Goal: Transaction & Acquisition: Book appointment/travel/reservation

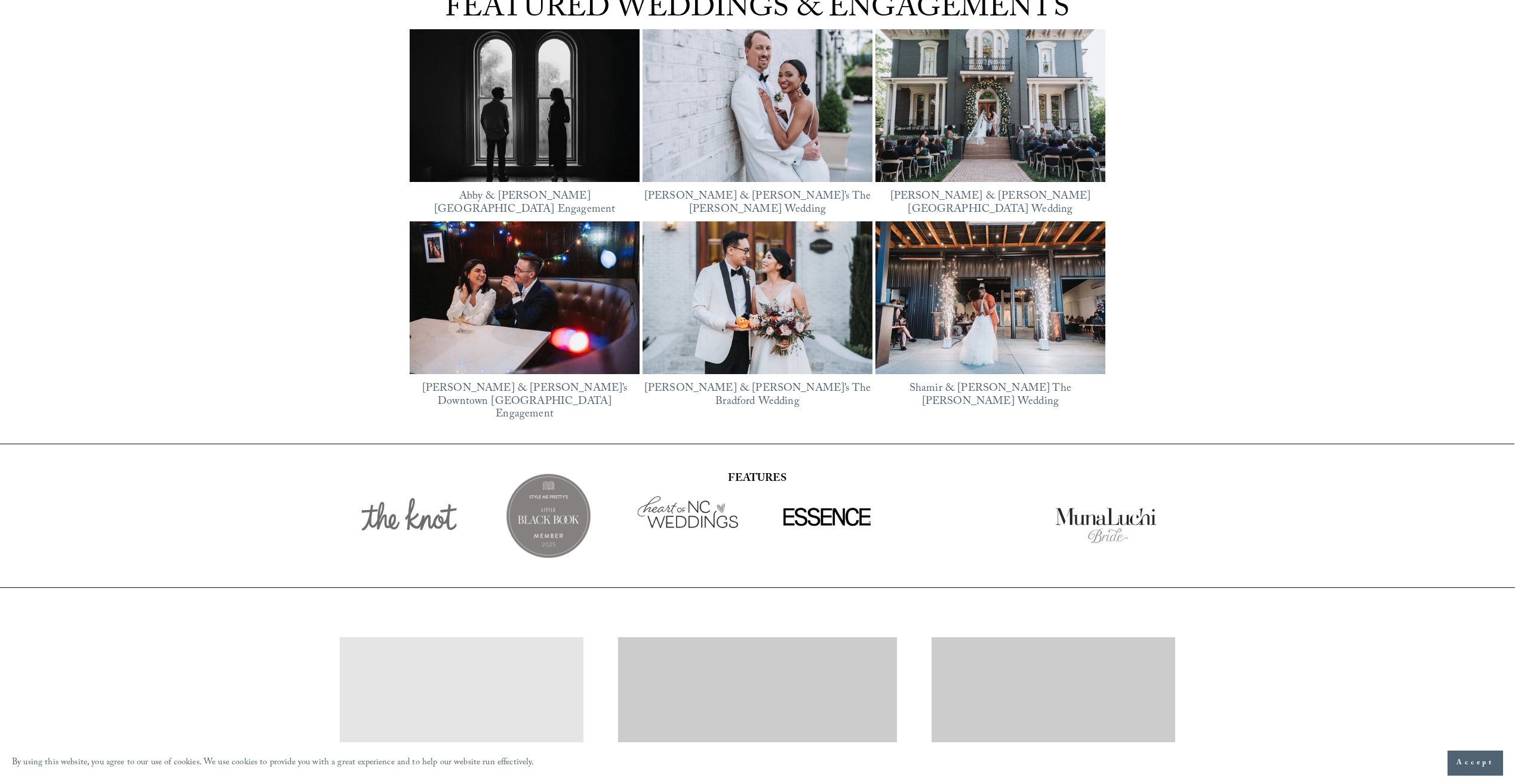
scroll to position [2235, 0]
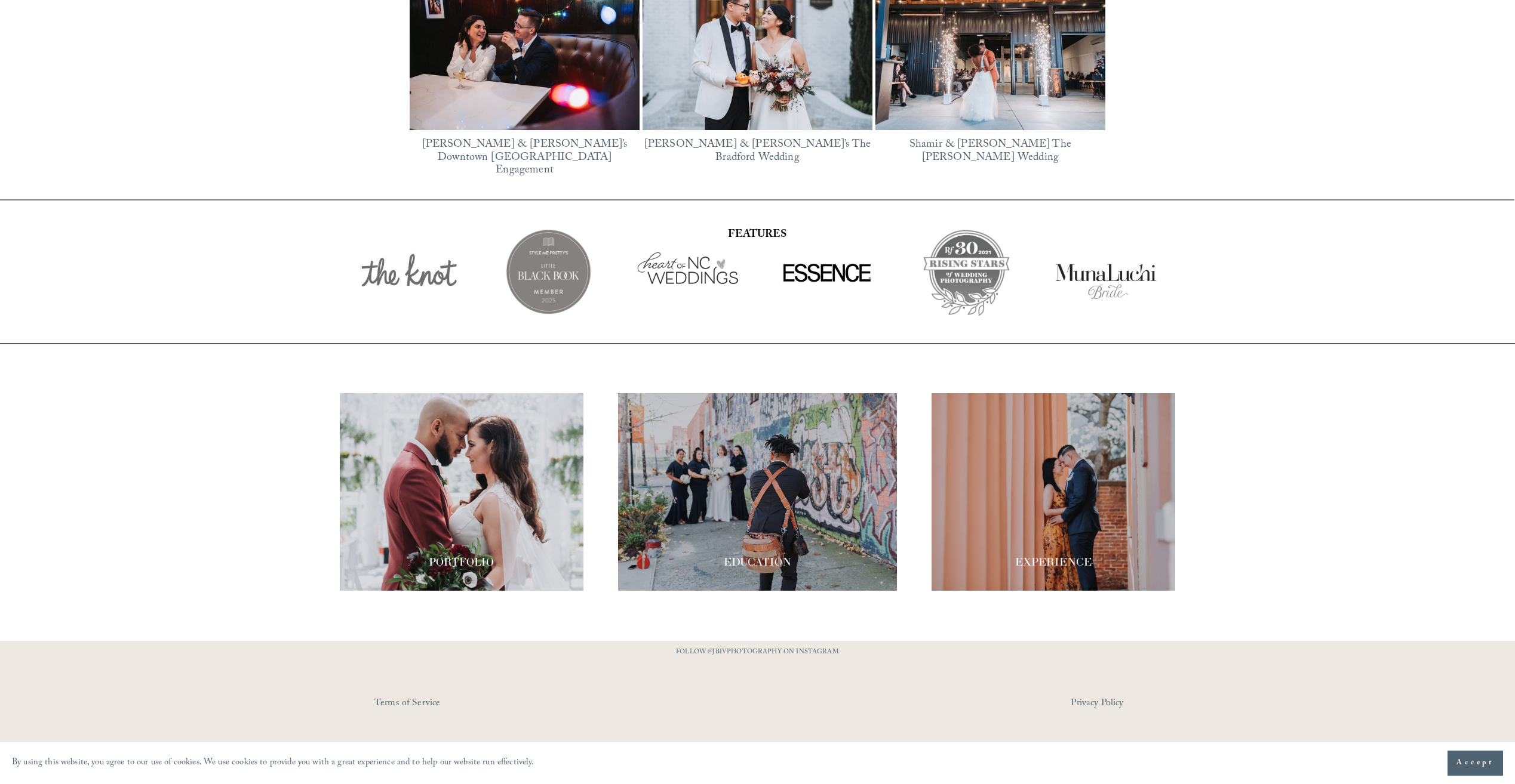
drag, startPoint x: 628, startPoint y: 106, endPoint x: 605, endPoint y: 388, distance: 282.9
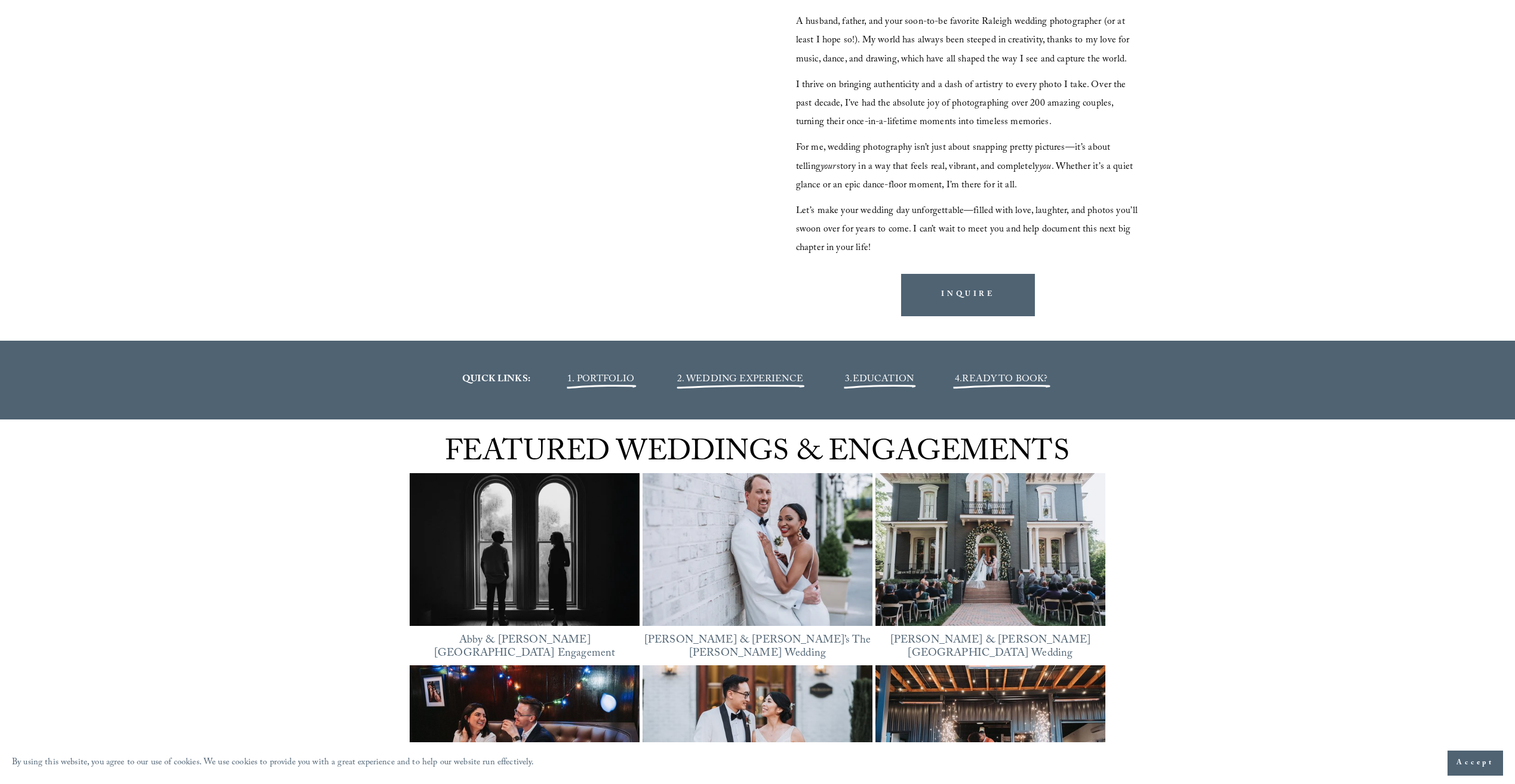
scroll to position [0, 0]
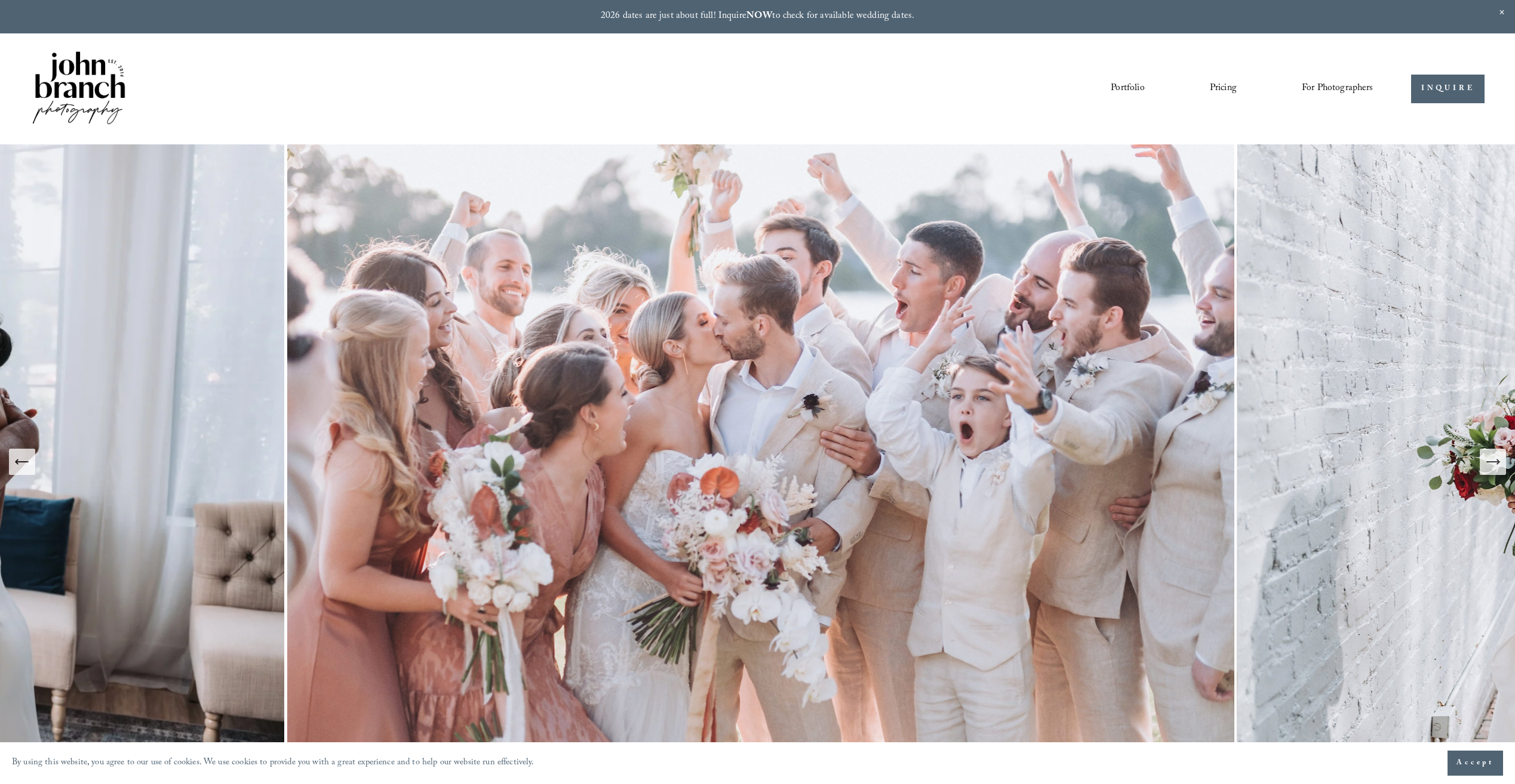
drag, startPoint x: 1314, startPoint y: 384, endPoint x: 1323, endPoint y: 273, distance: 111.4
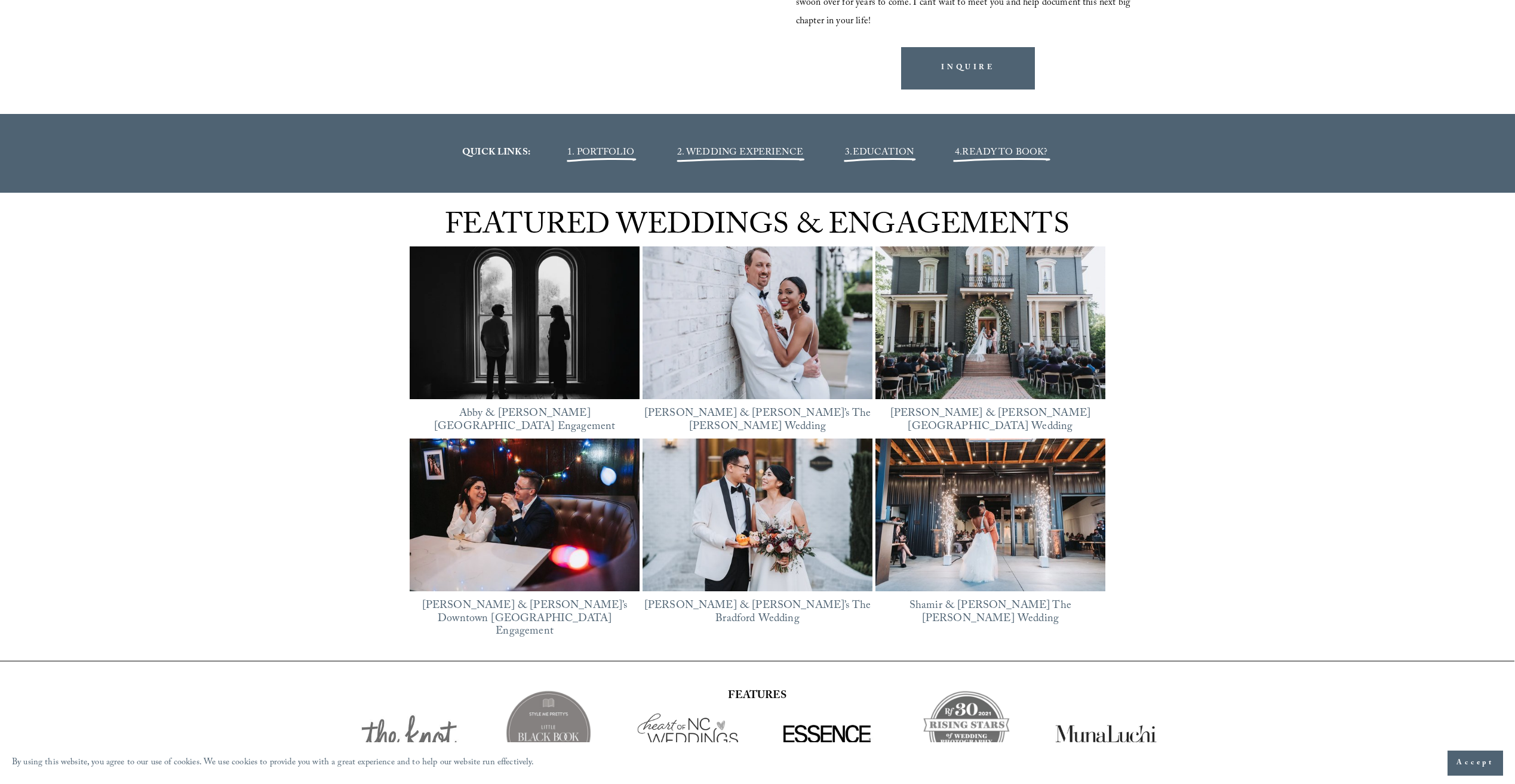
scroll to position [2235, 0]
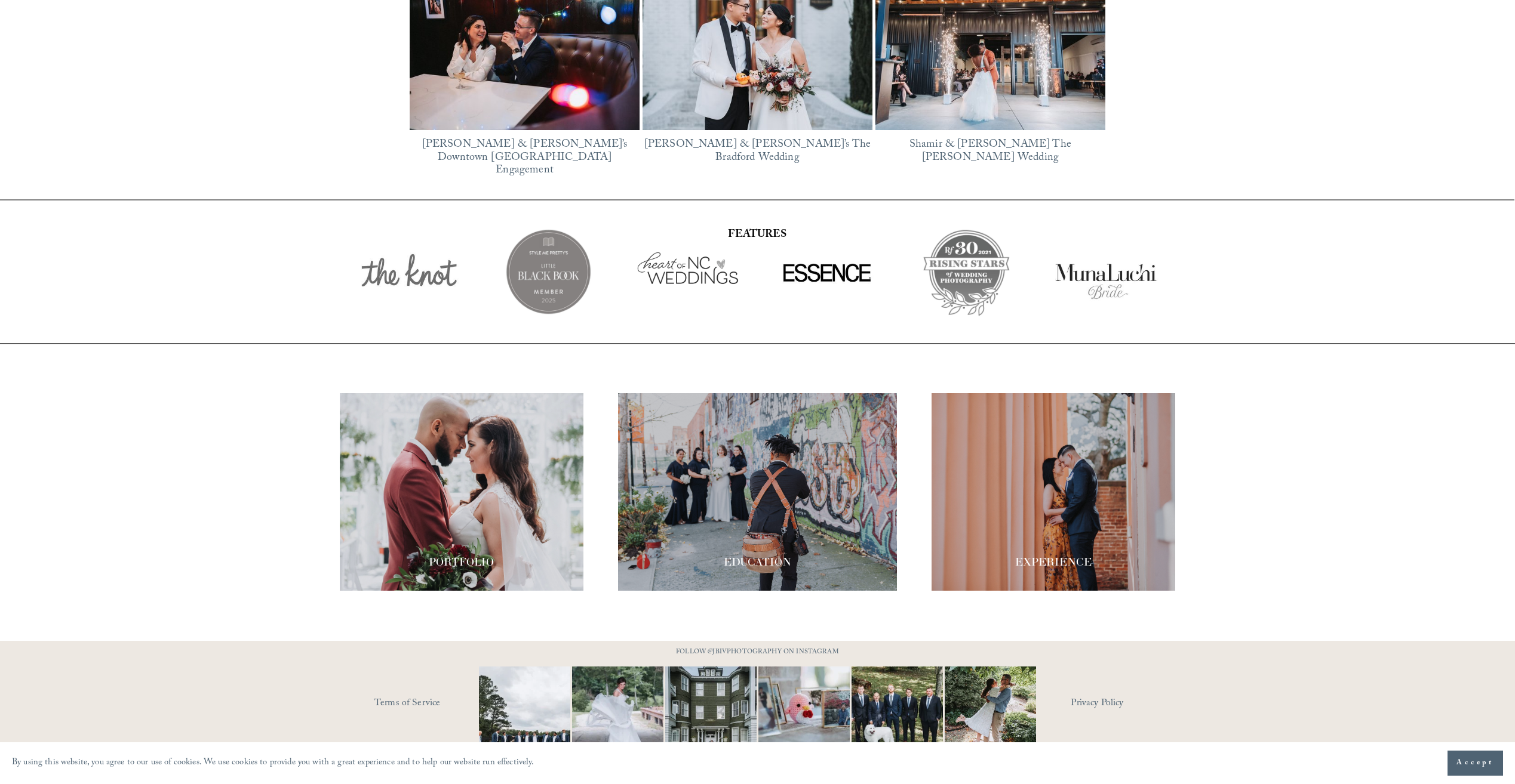
drag, startPoint x: 296, startPoint y: 594, endPoint x: 292, endPoint y: 731, distance: 137.1
click at [478, 500] on div at bounding box center [462, 492] width 244 height 197
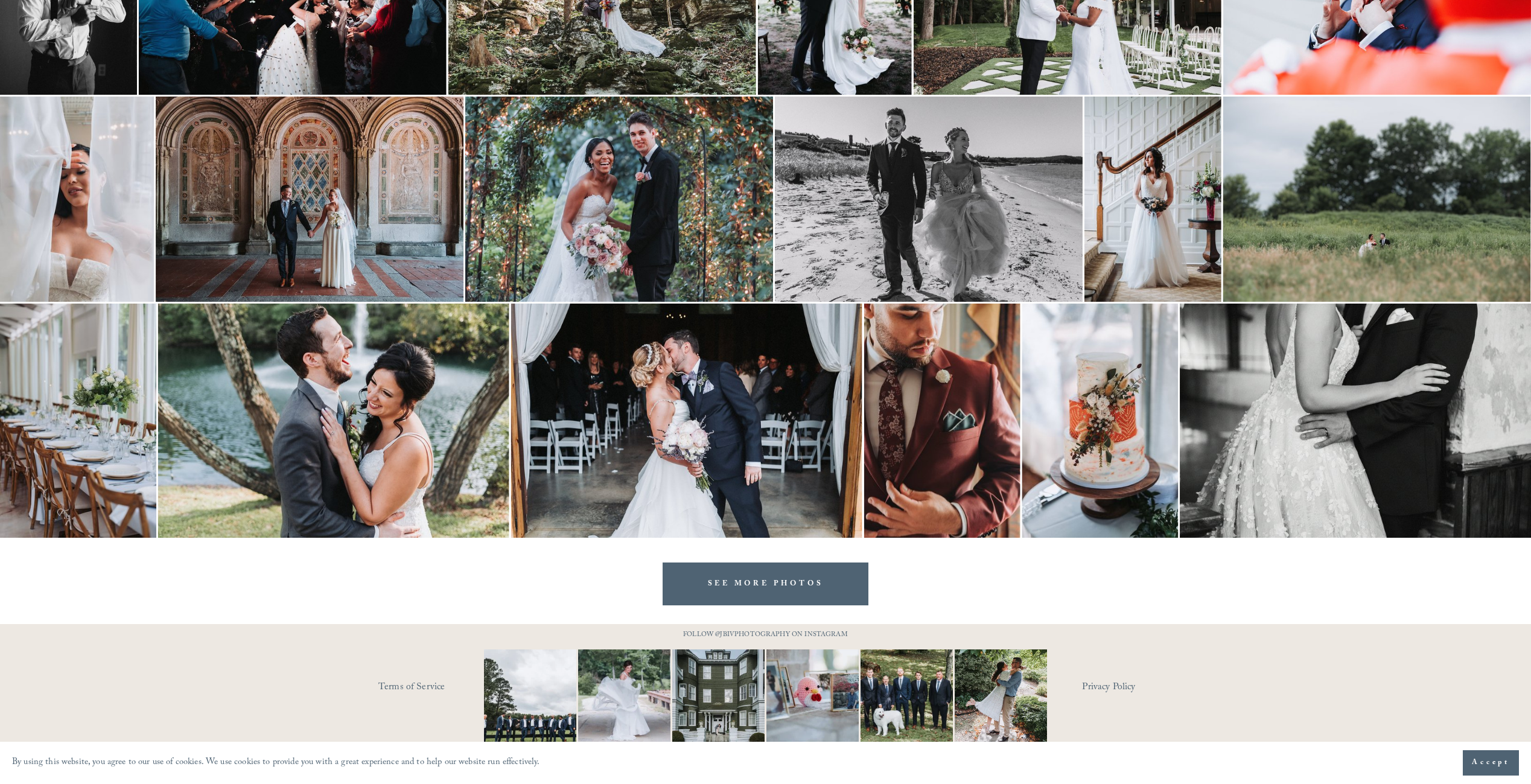
scroll to position [1568, 0]
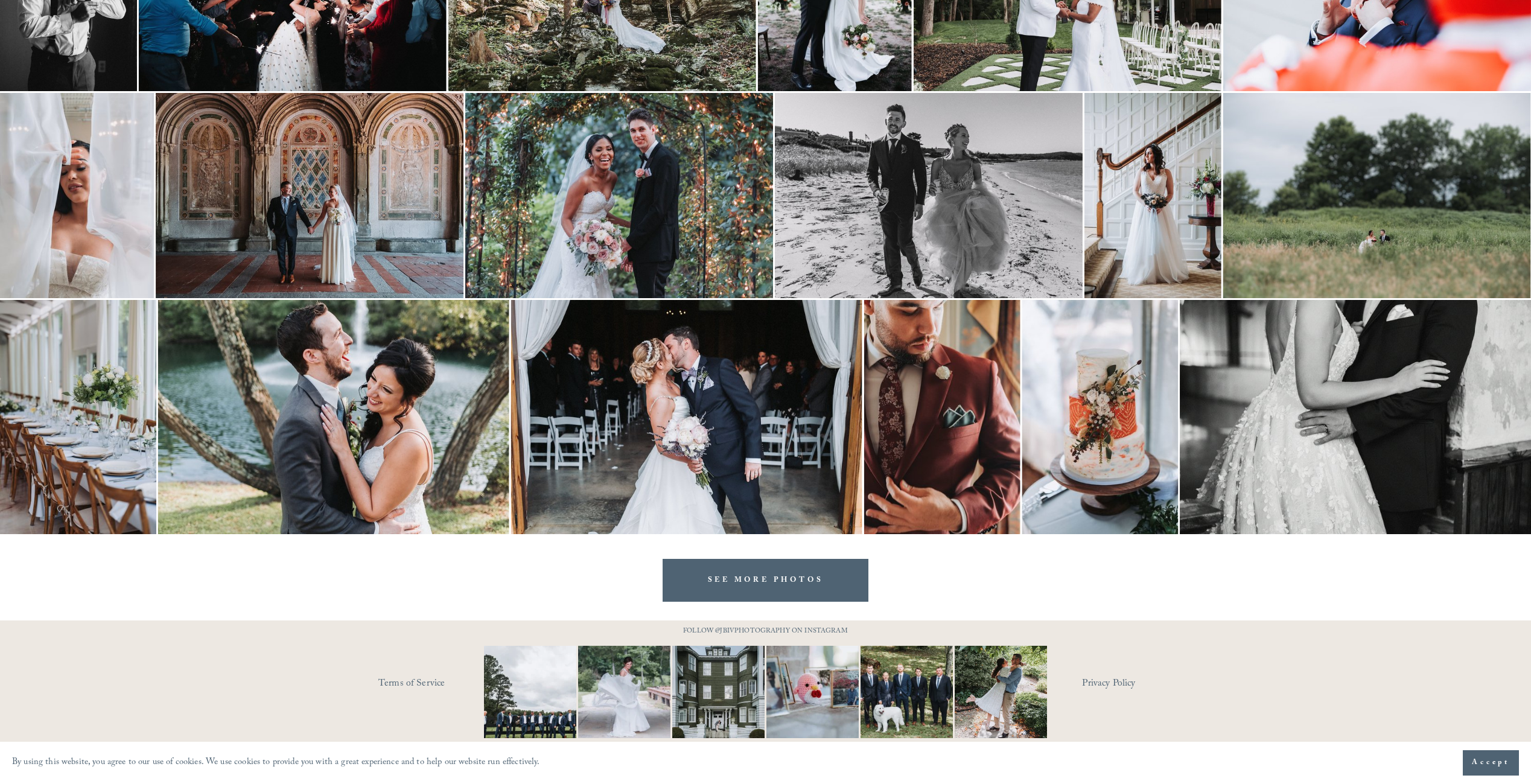
click at [998, 576] on div "SEE MORE PHOTOS" at bounding box center [765, 568] width 1531 height 68
click at [808, 595] on link "SEE MORE PHOTOS" at bounding box center [765, 580] width 206 height 43
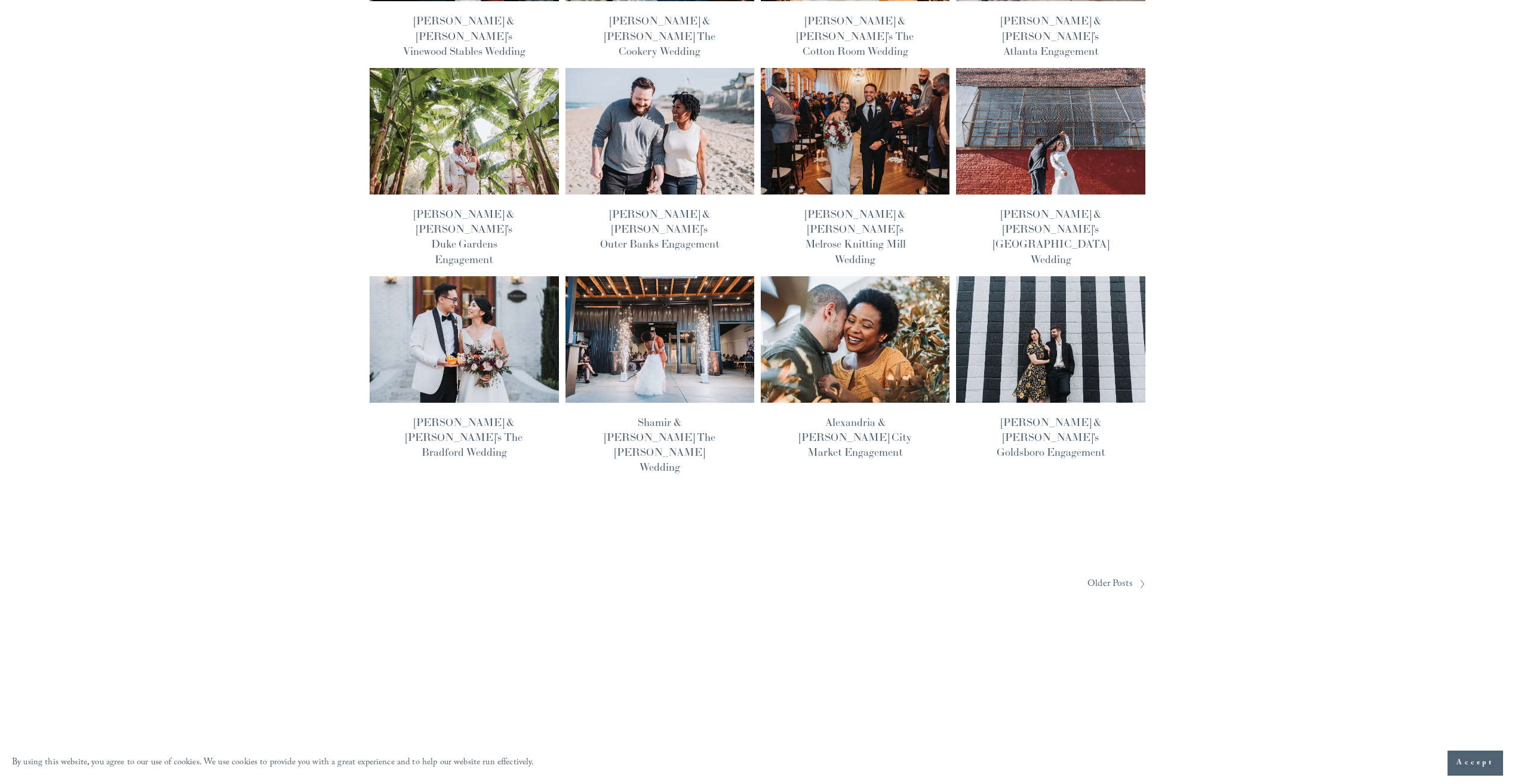
scroll to position [349, 0]
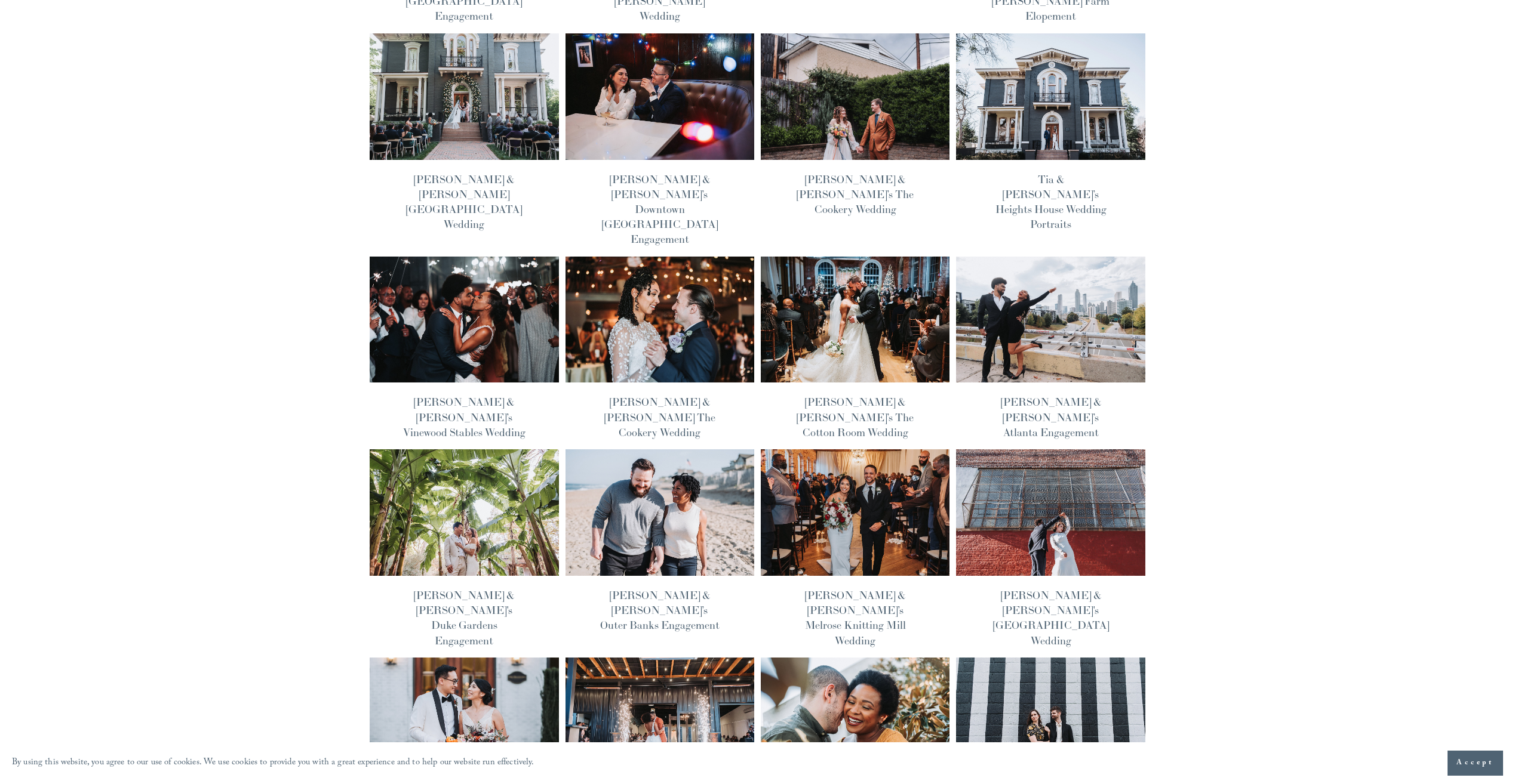
drag, startPoint x: 709, startPoint y: 529, endPoint x: 693, endPoint y: 348, distance: 181.7
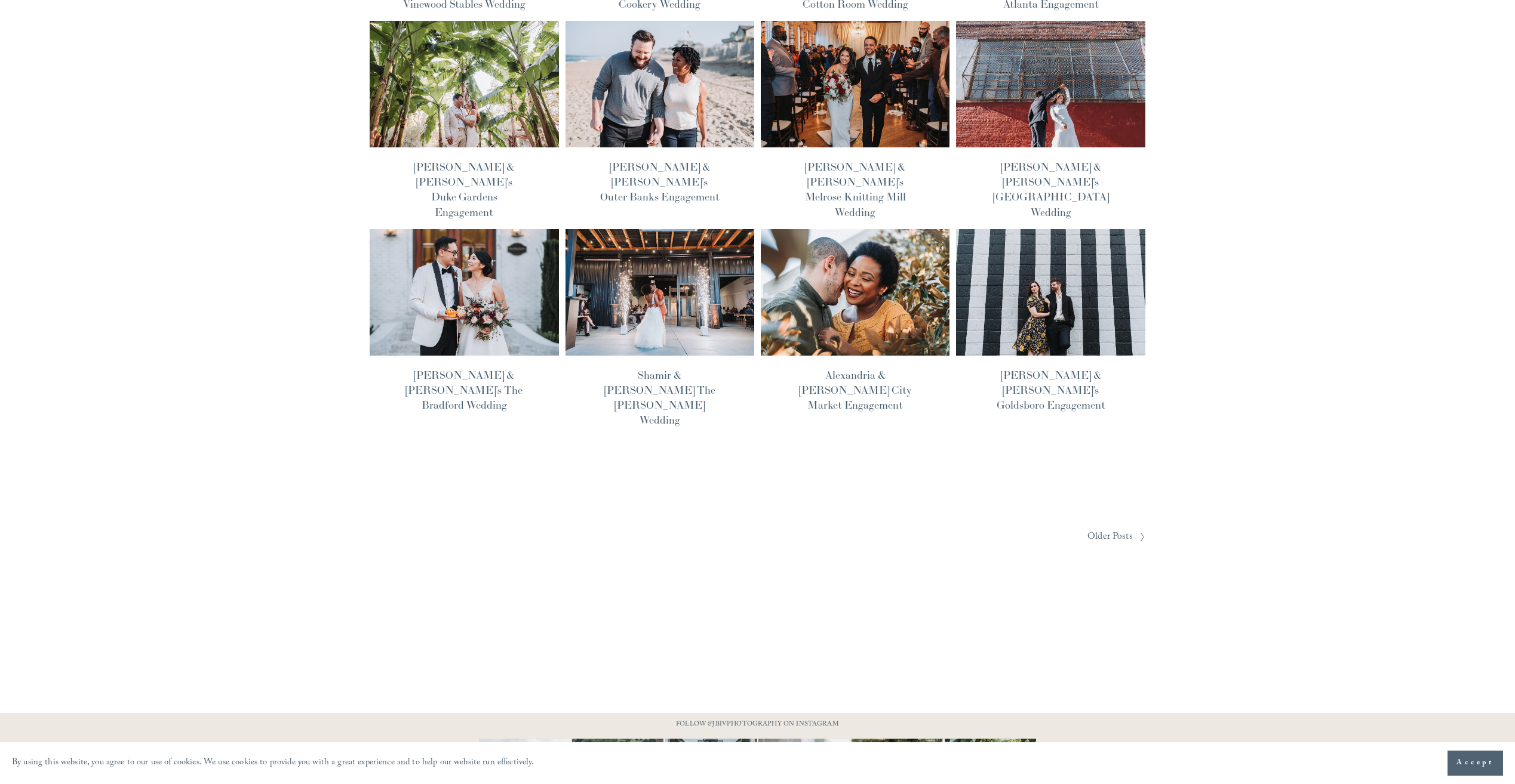
scroll to position [781, 0]
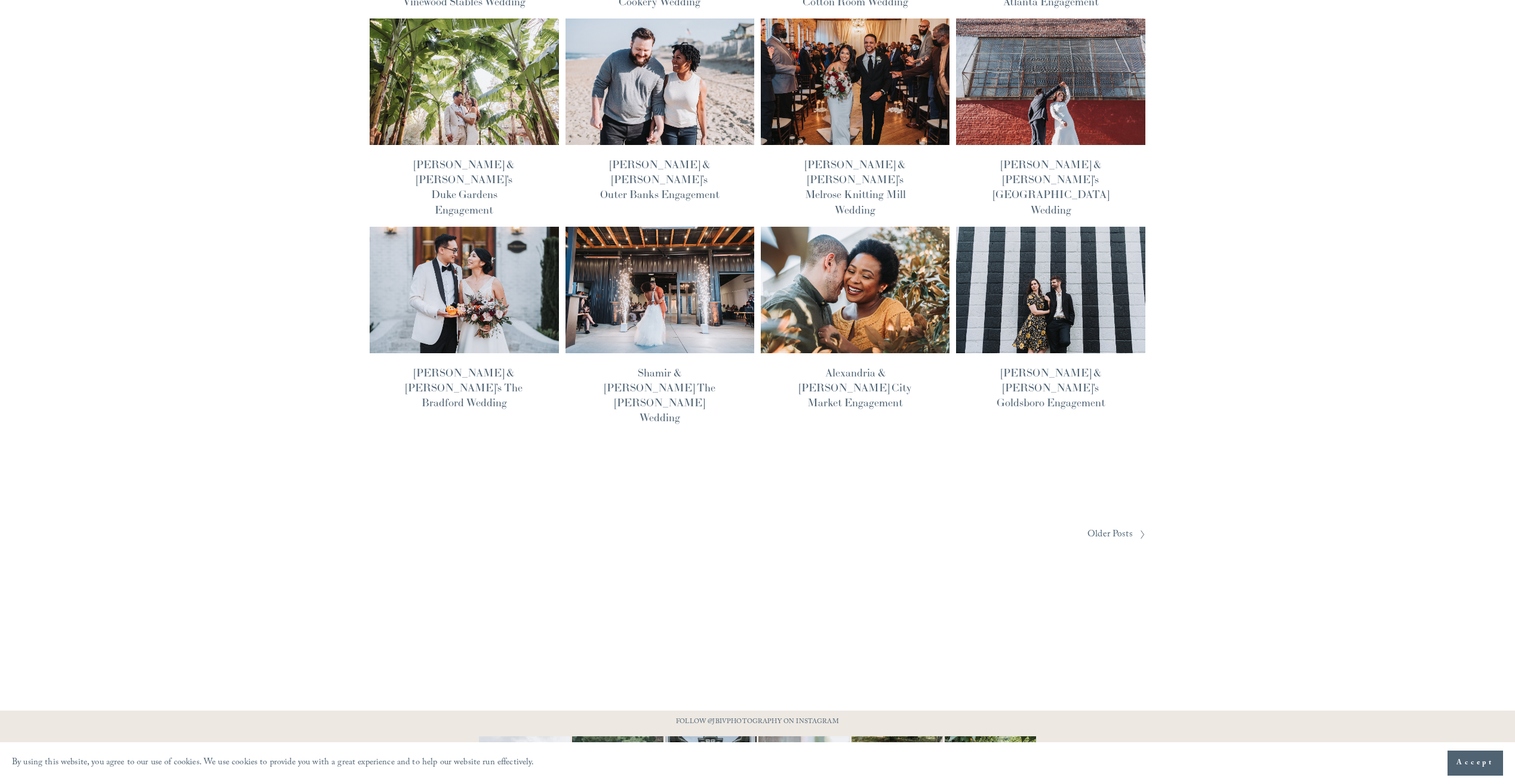
click at [1111, 526] on span "Older Posts" at bounding box center [1109, 535] width 45 height 19
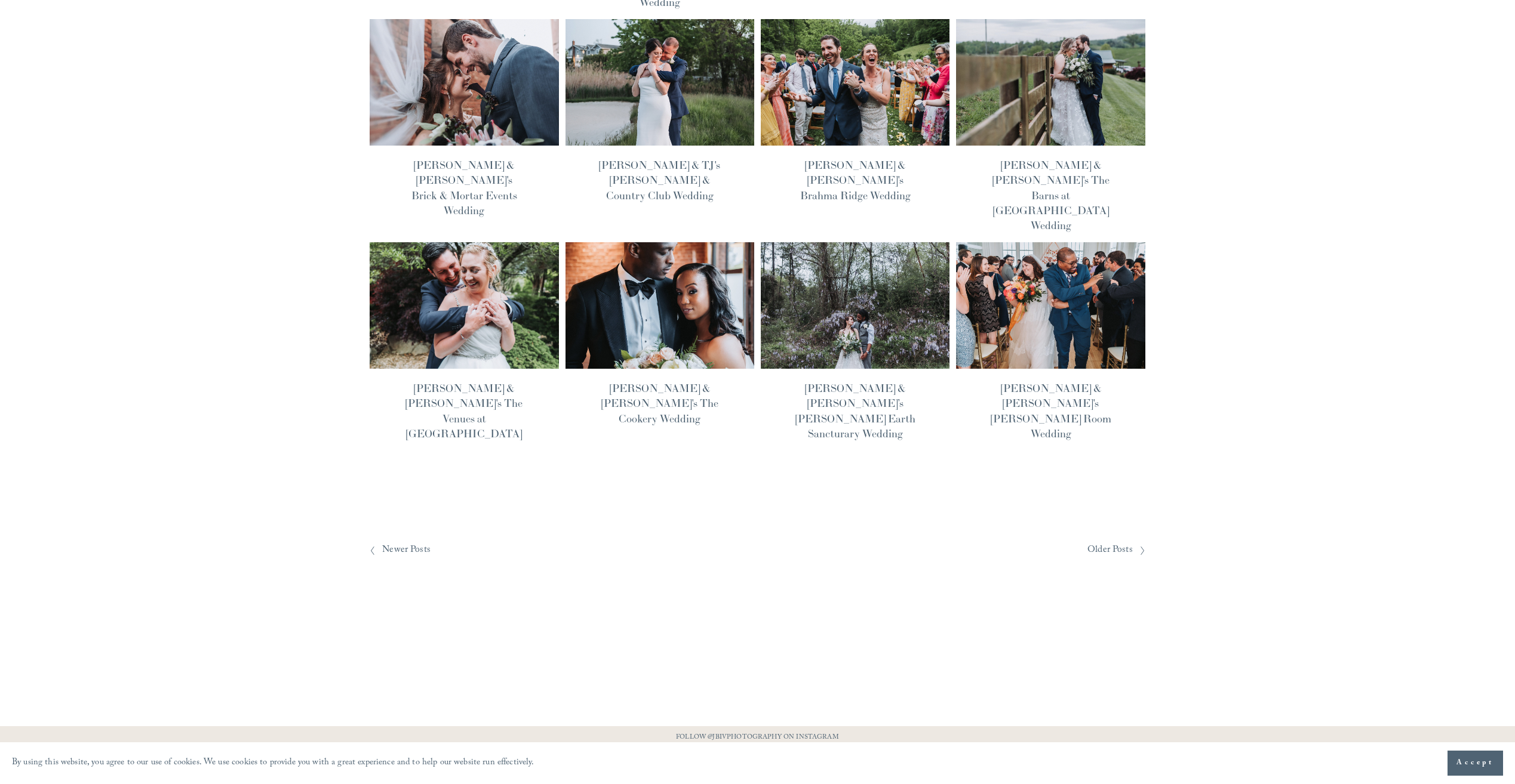
scroll to position [795, 0]
click at [421, 541] on span "Newer Posts" at bounding box center [406, 550] width 48 height 19
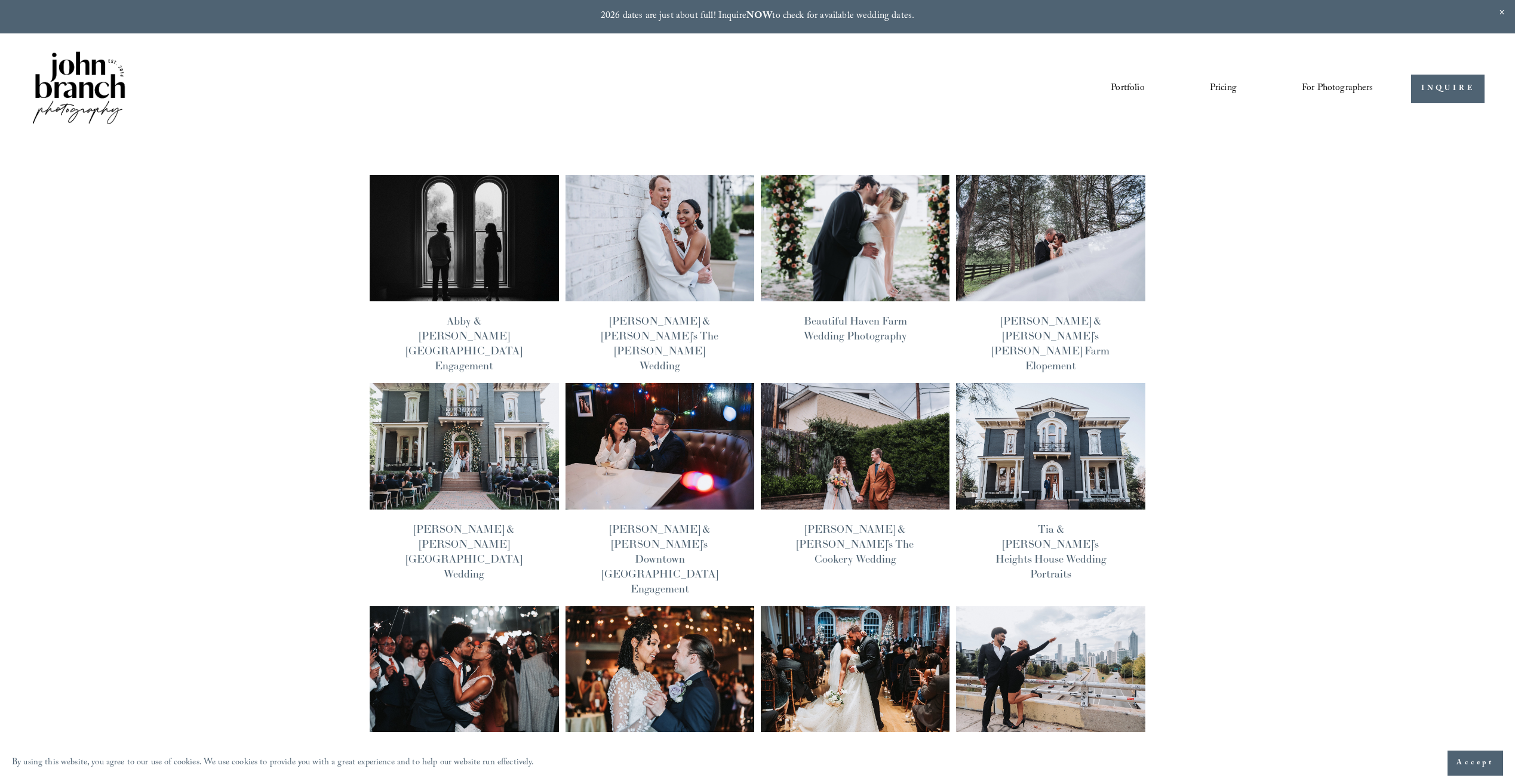
drag, startPoint x: 291, startPoint y: 462, endPoint x: 485, endPoint y: 219, distance: 310.9
click at [107, 83] on img at bounding box center [79, 89] width 97 height 80
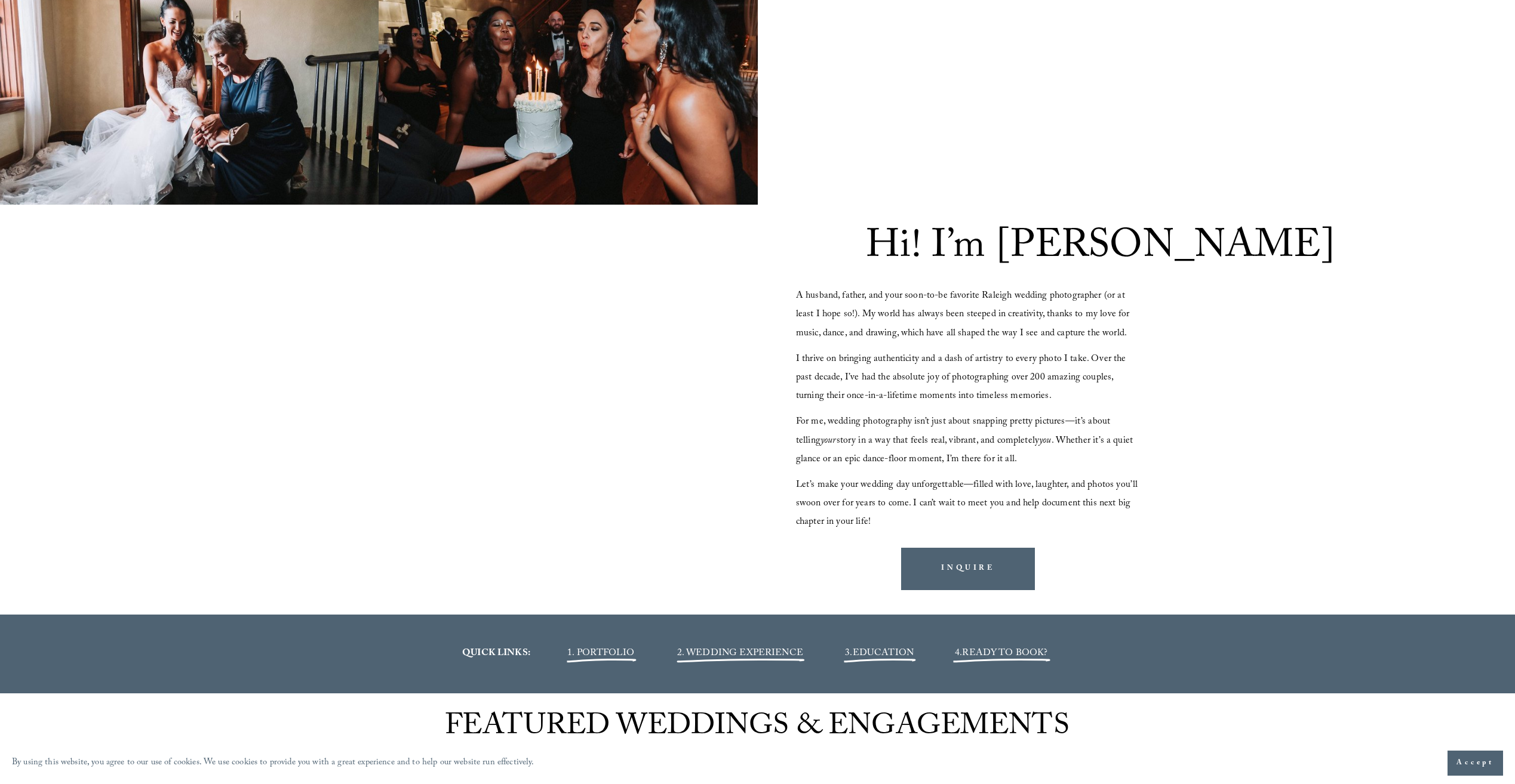
scroll to position [1254, 0]
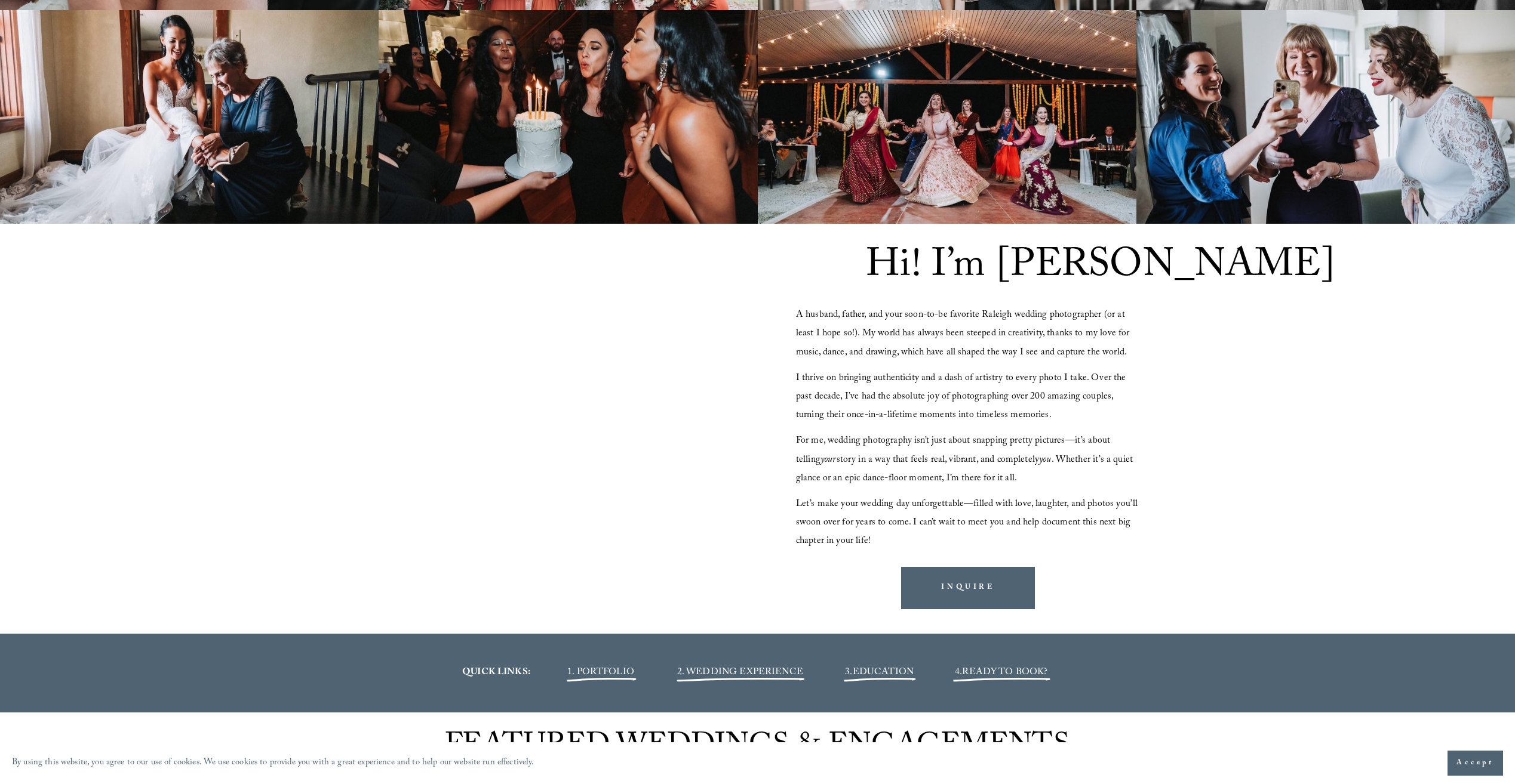
click at [610, 453] on div at bounding box center [547, 415] width 414 height 233
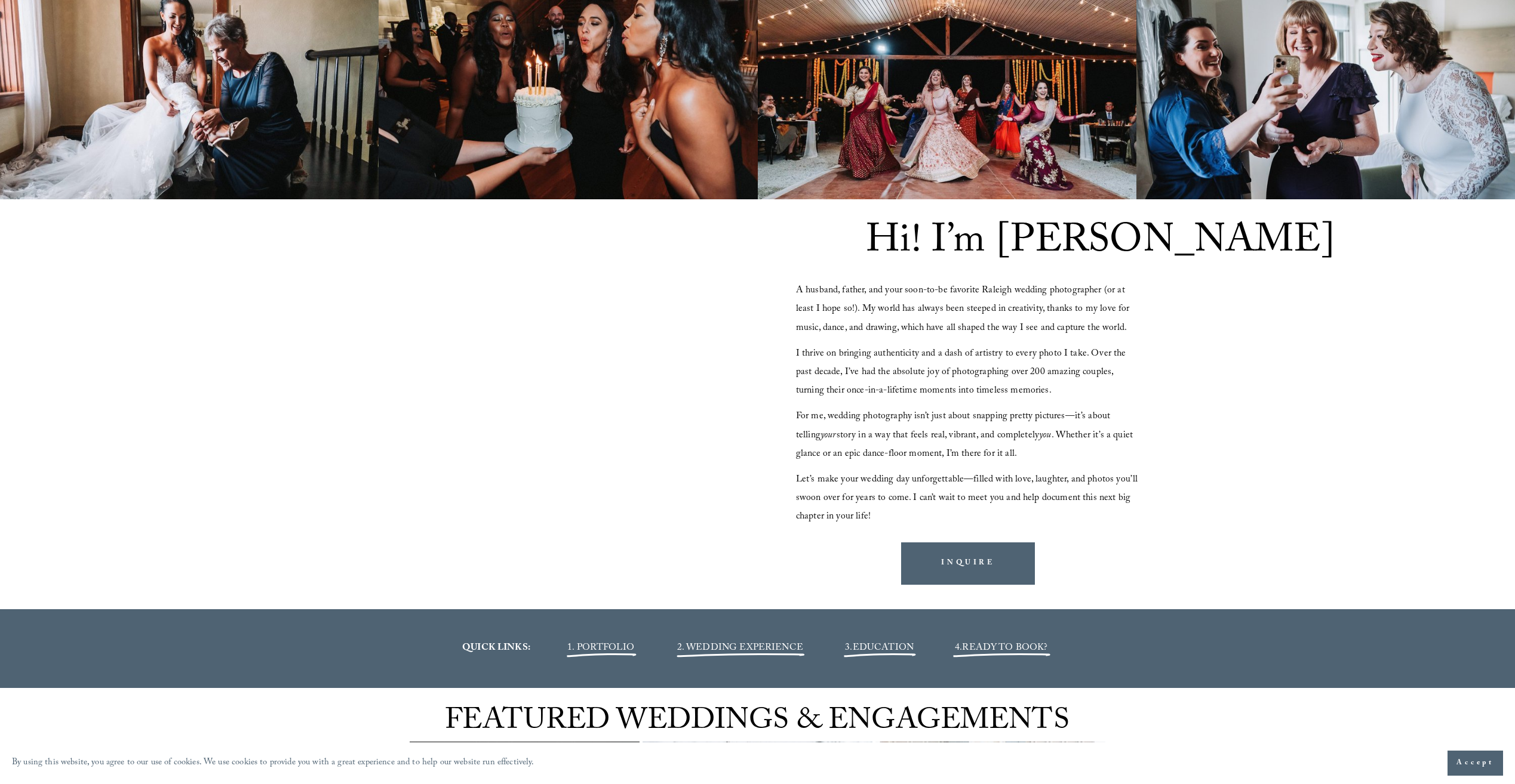
scroll to position [1373, 0]
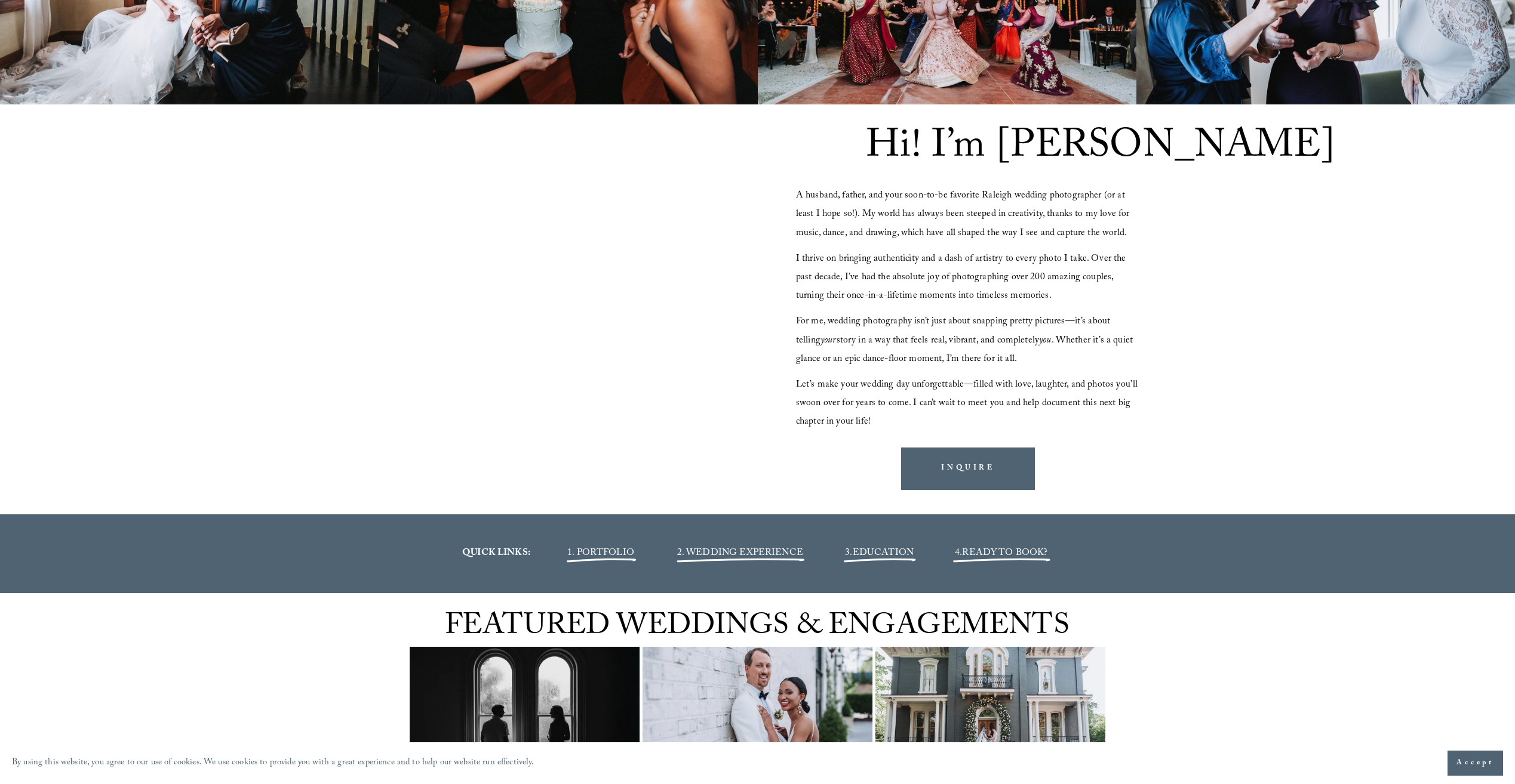
click at [664, 378] on div at bounding box center [547, 296] width 414 height 233
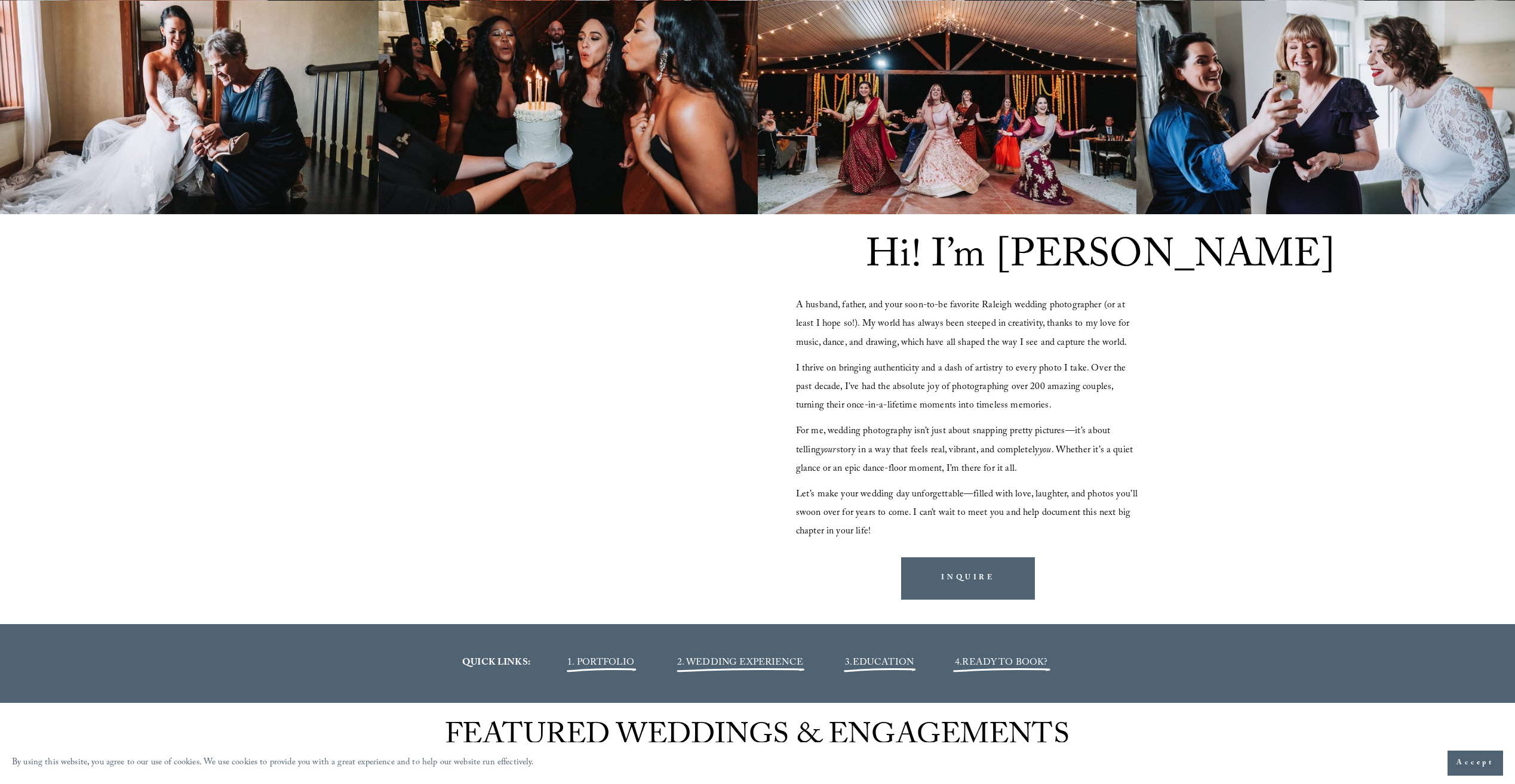
scroll to position [1254, 0]
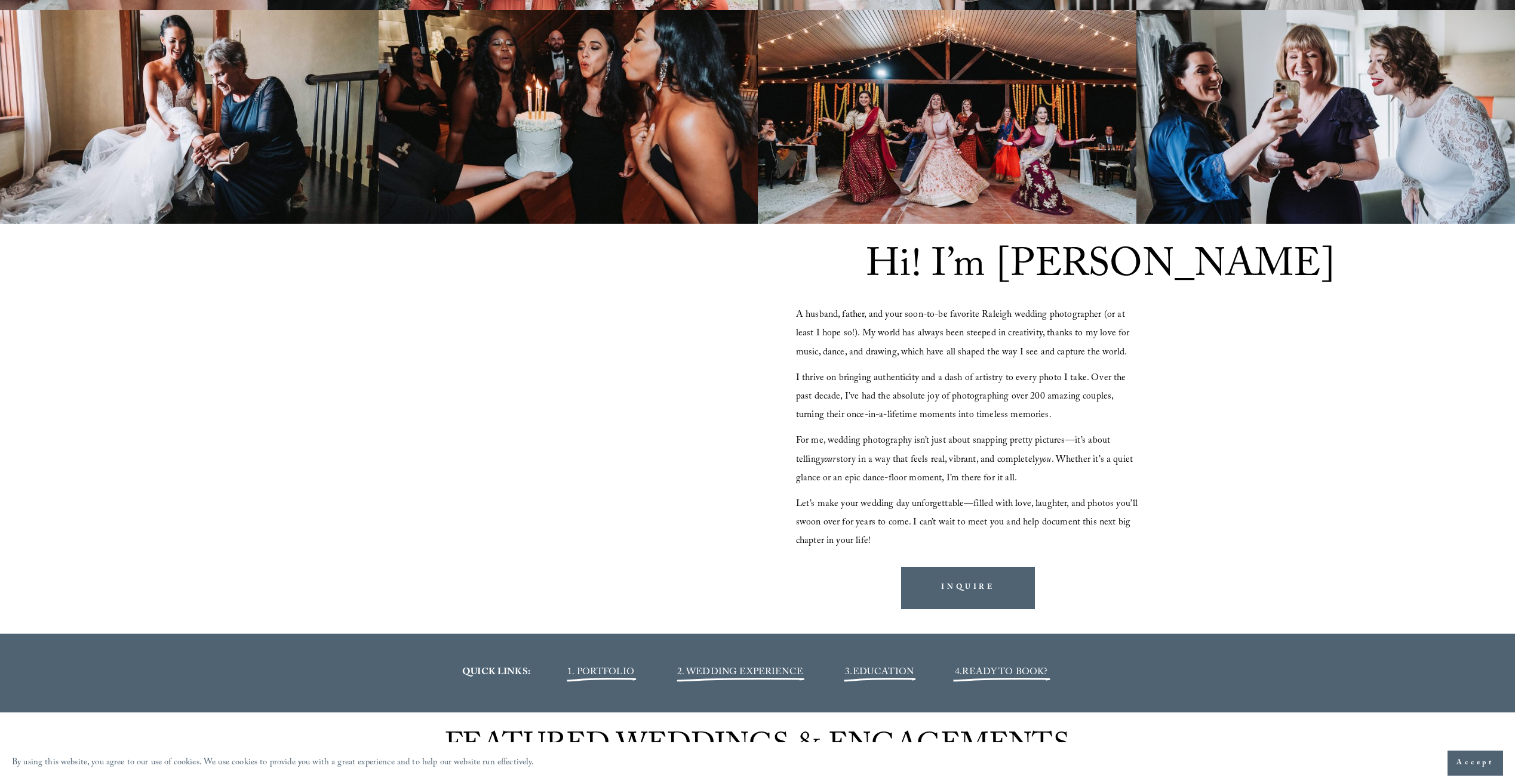
click at [1215, 443] on div "Hi! I’m John A husband, father, and your soon-to-be favorite Raleigh wedding ph…" at bounding box center [757, 430] width 1515 height 411
click at [1014, 597] on link "INQUIRE" at bounding box center [967, 588] width 133 height 43
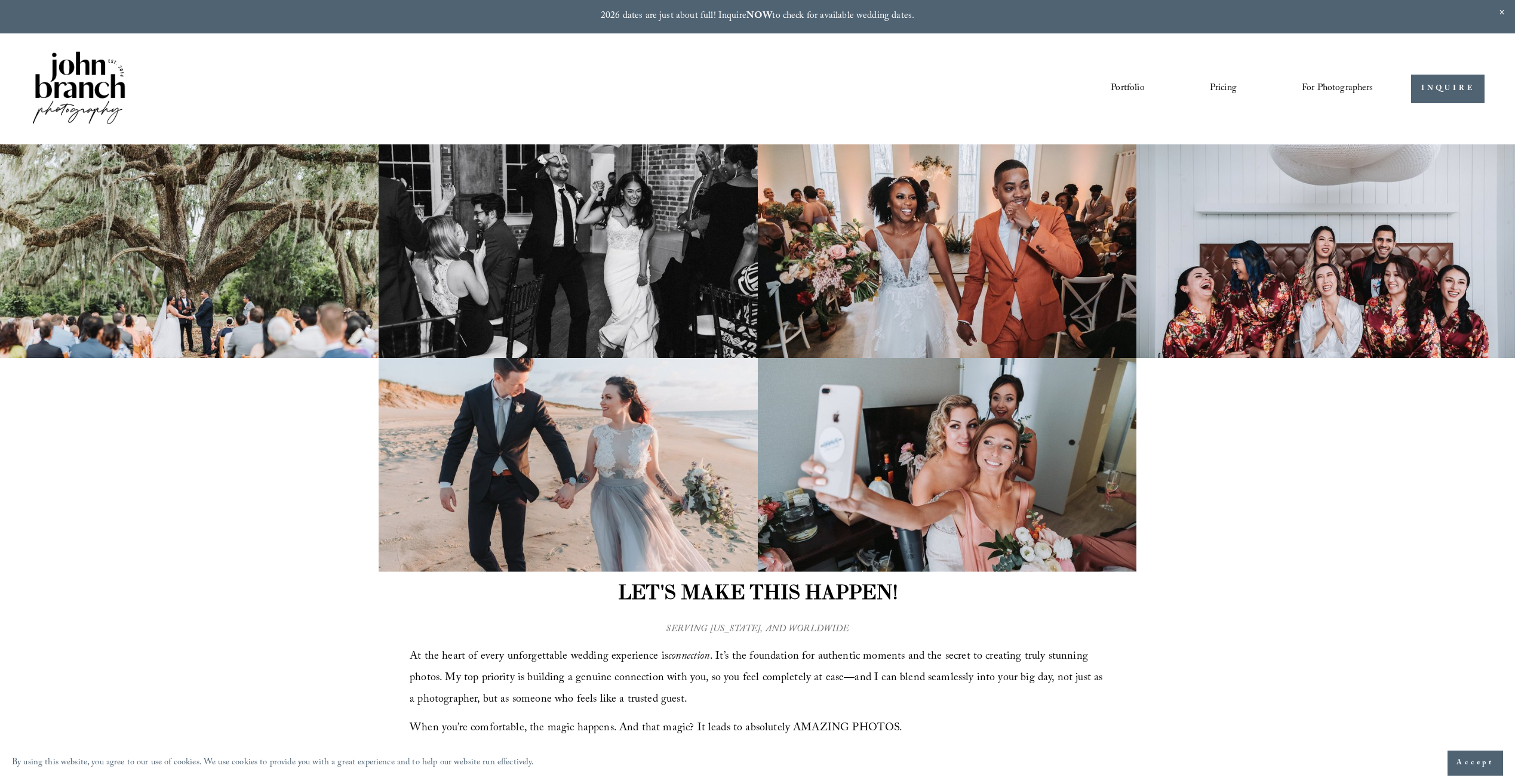
drag, startPoint x: 185, startPoint y: 70, endPoint x: 209, endPoint y: 12, distance: 62.8
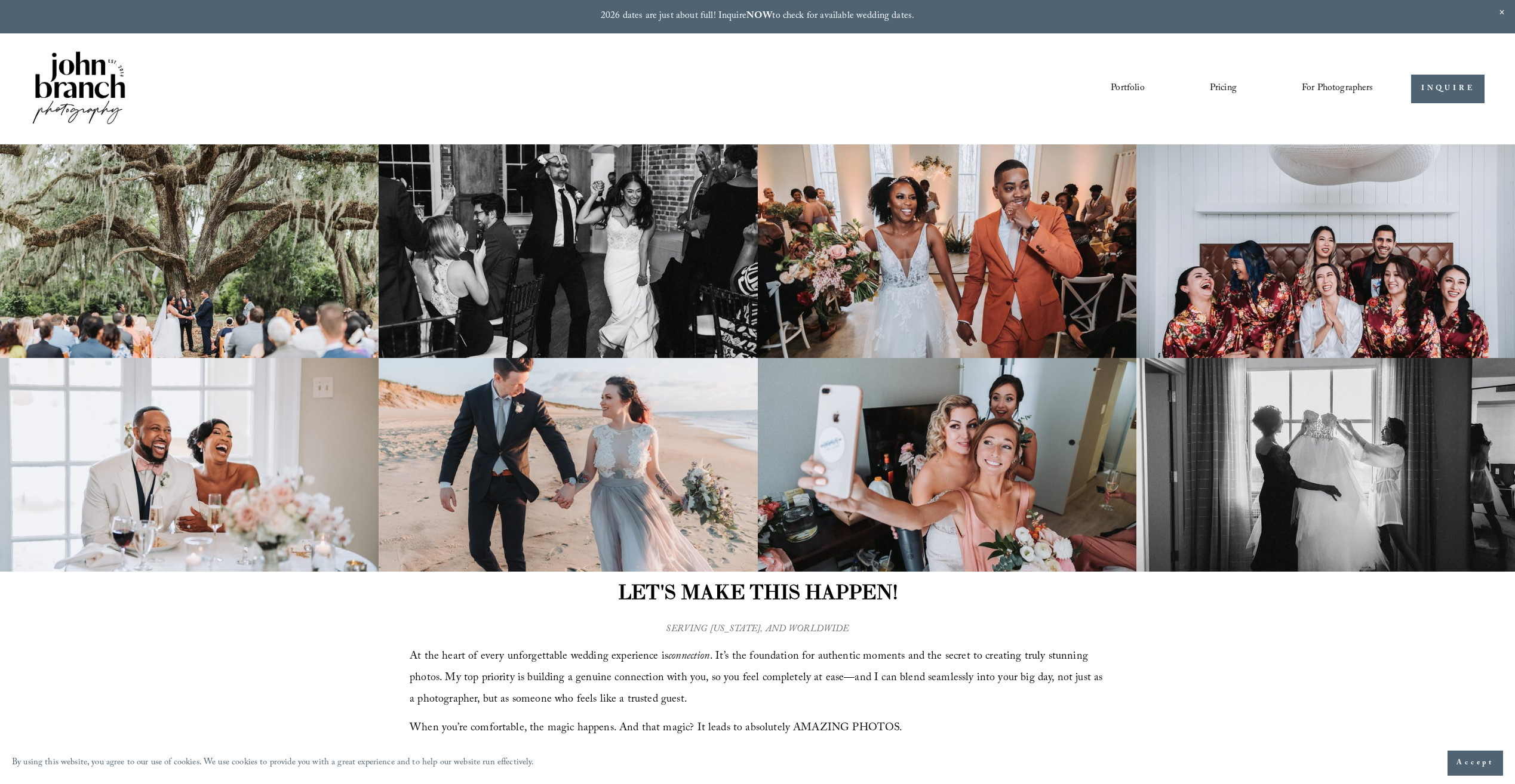
click at [120, 111] on img at bounding box center [79, 89] width 97 height 80
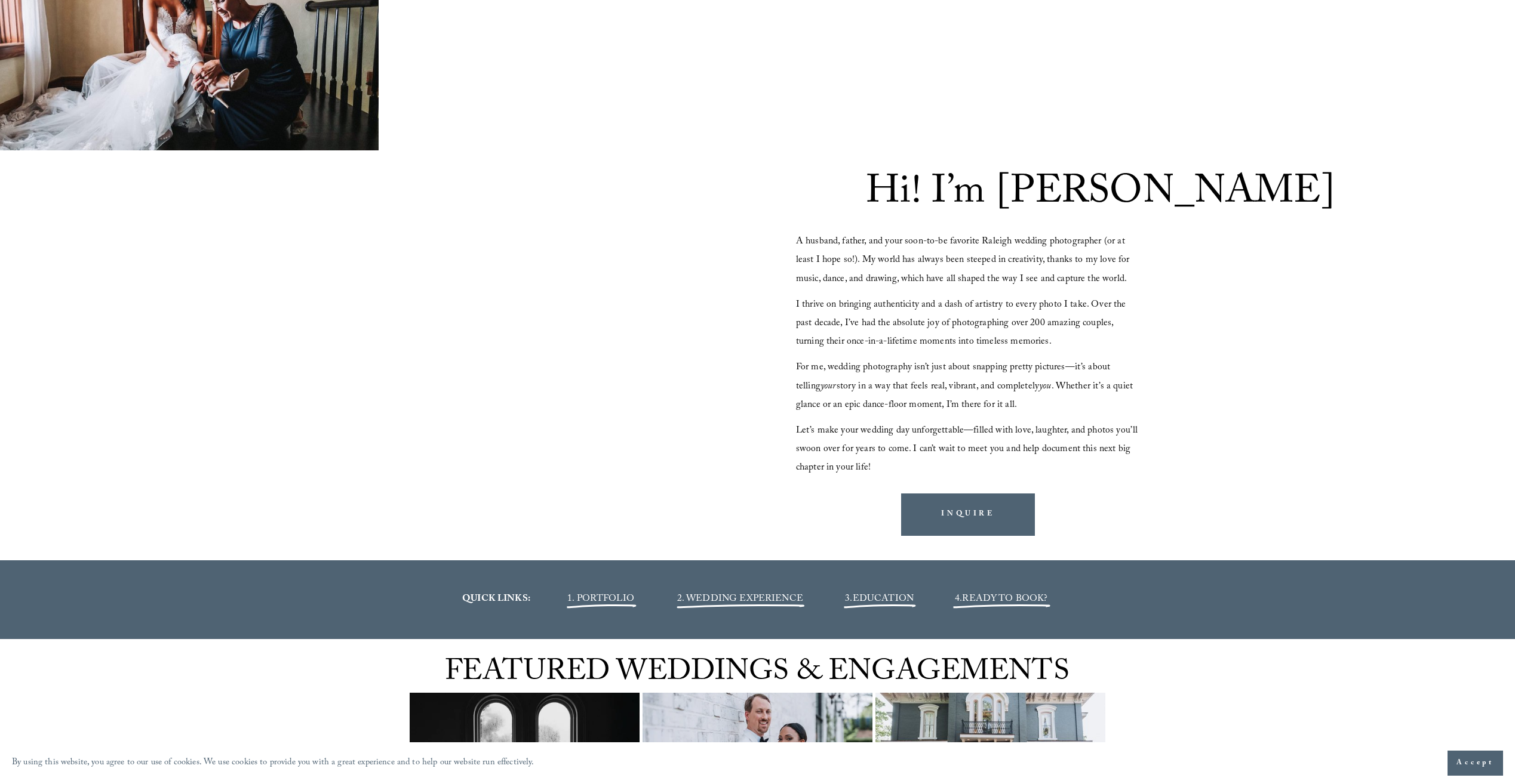
scroll to position [1313, 0]
